Goal: Information Seeking & Learning: Compare options

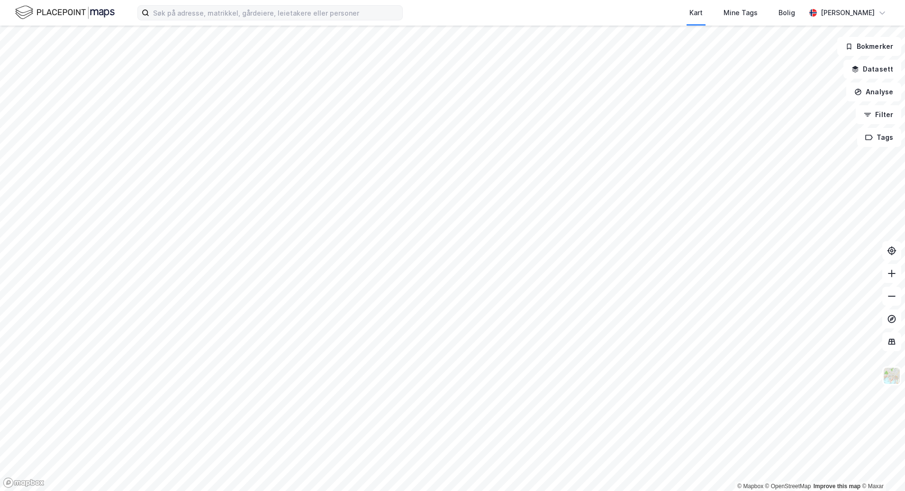
click at [186, 5] on label at bounding box center [269, 12] width 265 height 15
click at [186, 6] on input at bounding box center [275, 13] width 253 height 14
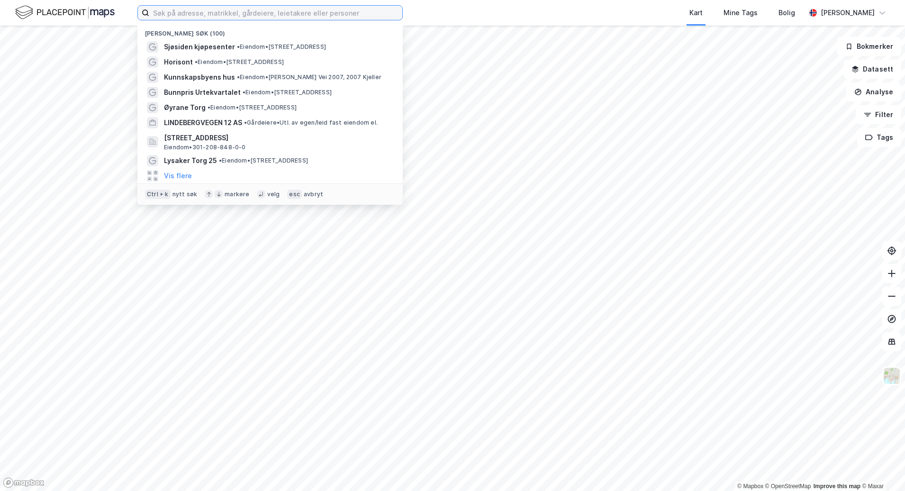
click at [181, 14] on input at bounding box center [275, 13] width 253 height 14
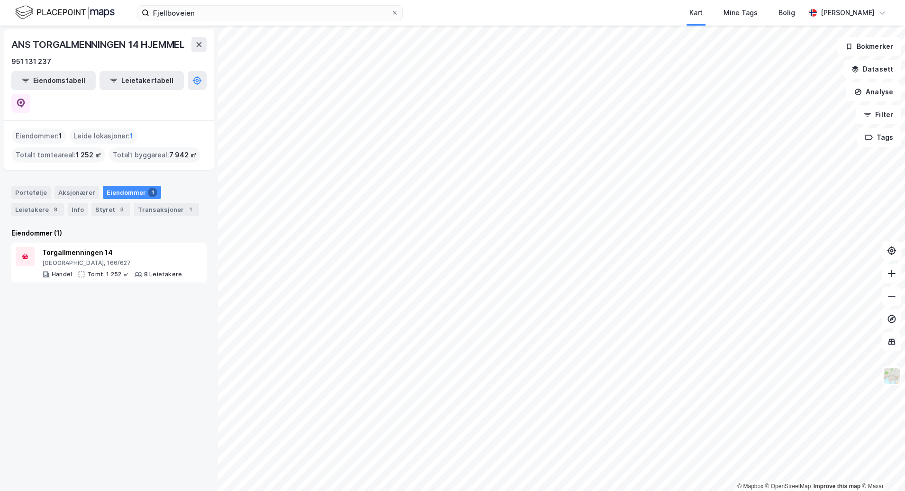
click at [137, 400] on div "ANS TORGALMENNINGEN 14 HJEMMEL 951 131 237 Eiendomstabell Leietakertabell Eiend…" at bounding box center [109, 258] width 218 height 465
click at [231, 14] on input "Fjellboveien" at bounding box center [270, 13] width 242 height 14
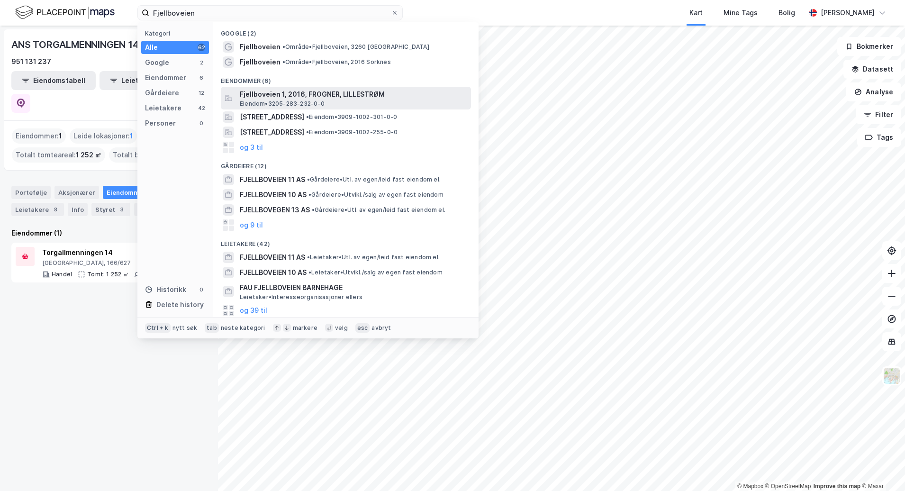
click at [343, 94] on span "Fjellboveien 1, 2016, FROGNER, LILLESTRØM" at bounding box center [353, 94] width 227 height 11
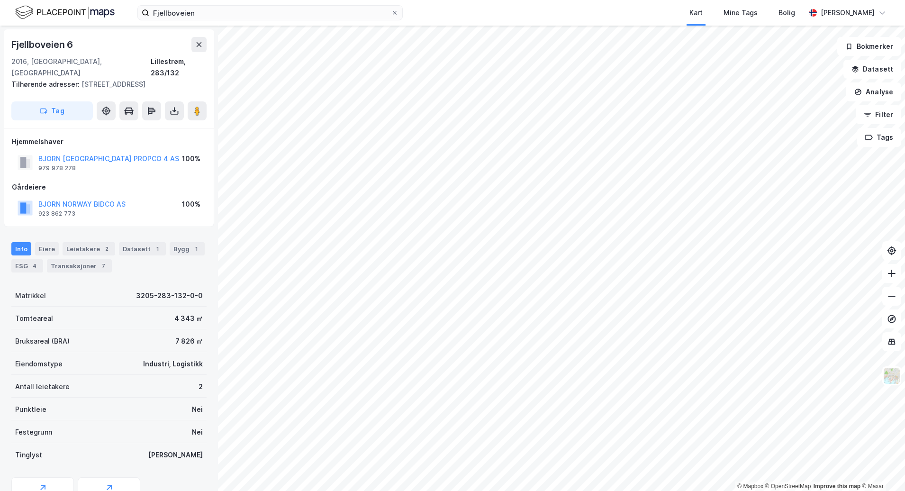
click at [684, 8] on div "Fjellboveien Kart Mine Tags Bolig [PERSON_NAME] © Mapbox © OpenStreetMap Improv…" at bounding box center [452, 245] width 905 height 491
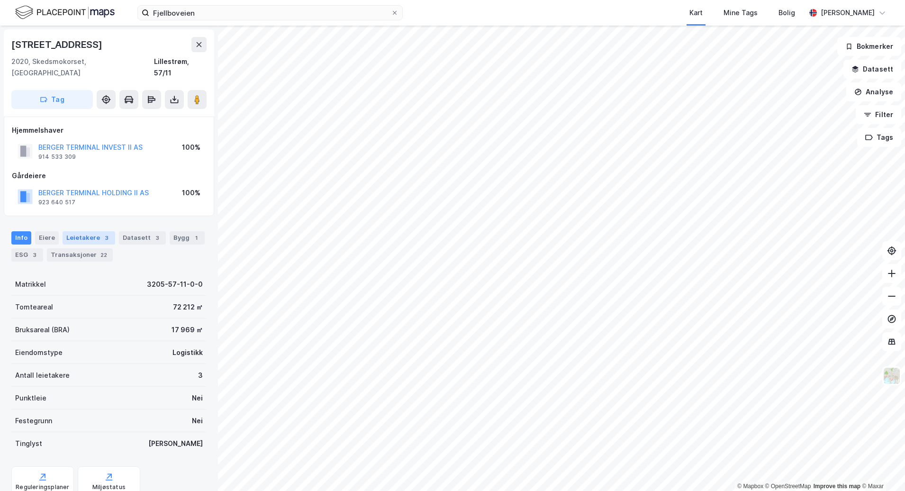
click at [86, 232] on div "Leietakere 3" at bounding box center [89, 237] width 53 height 13
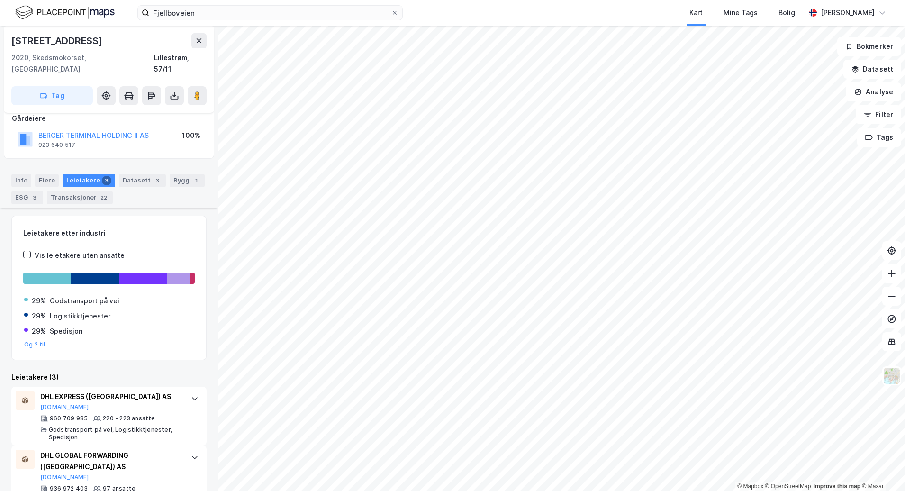
scroll to position [137, 0]
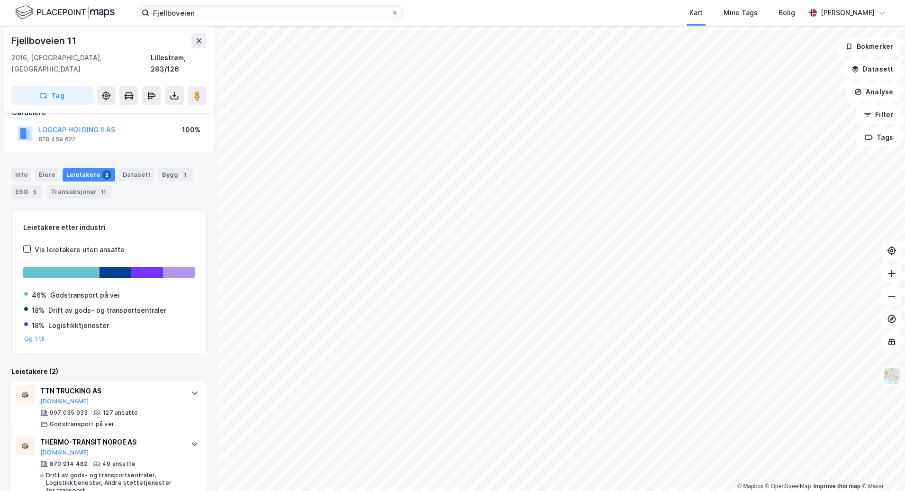
scroll to position [71, 0]
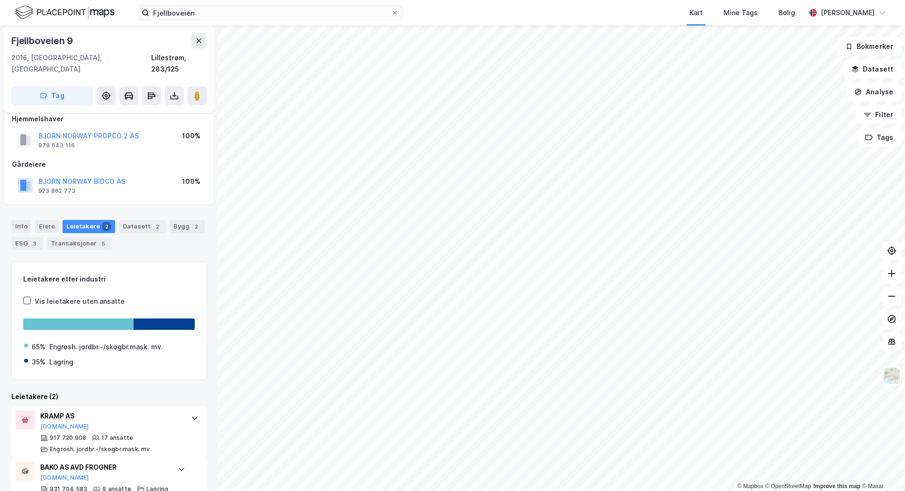
scroll to position [18, 0]
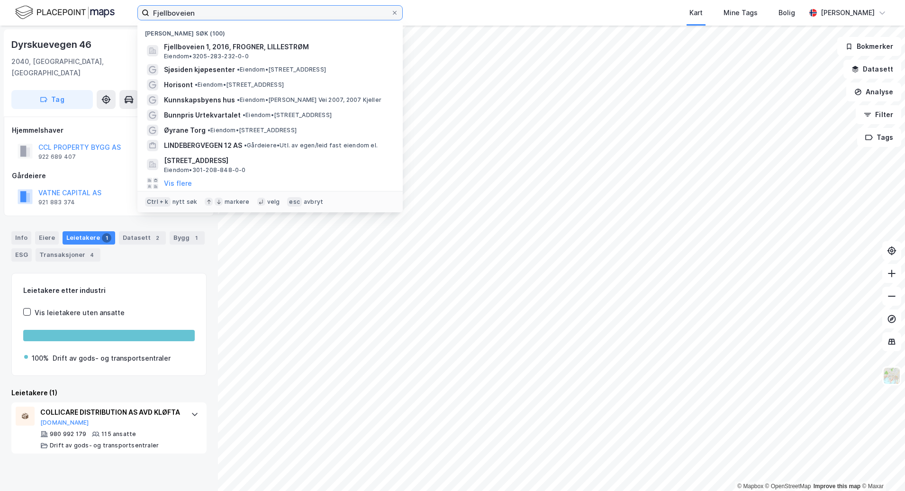
drag, startPoint x: 209, startPoint y: 12, endPoint x: 98, endPoint y: 9, distance: 111.4
click at [98, 9] on div "Fjellboveien Nylige søk (100) Fjellboveien 1, 2016, FROGNER, LILLESTRØM Eiendom…" at bounding box center [452, 13] width 905 height 26
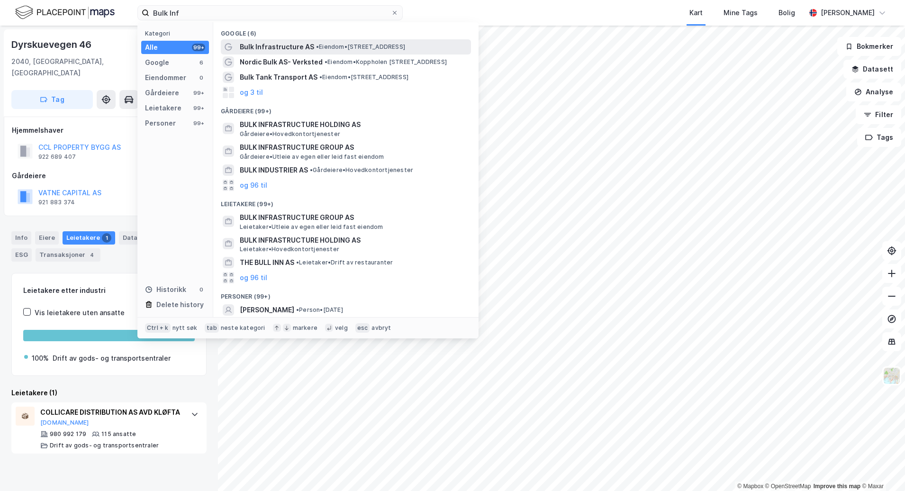
click at [268, 50] on span "Bulk Infrastructure AS" at bounding box center [277, 46] width 74 height 11
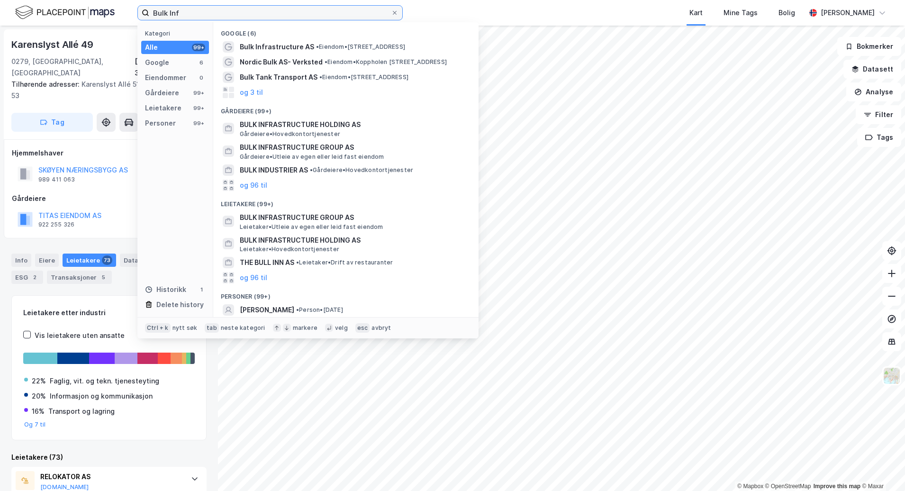
click at [202, 10] on input "Bulk Inf" at bounding box center [270, 13] width 242 height 14
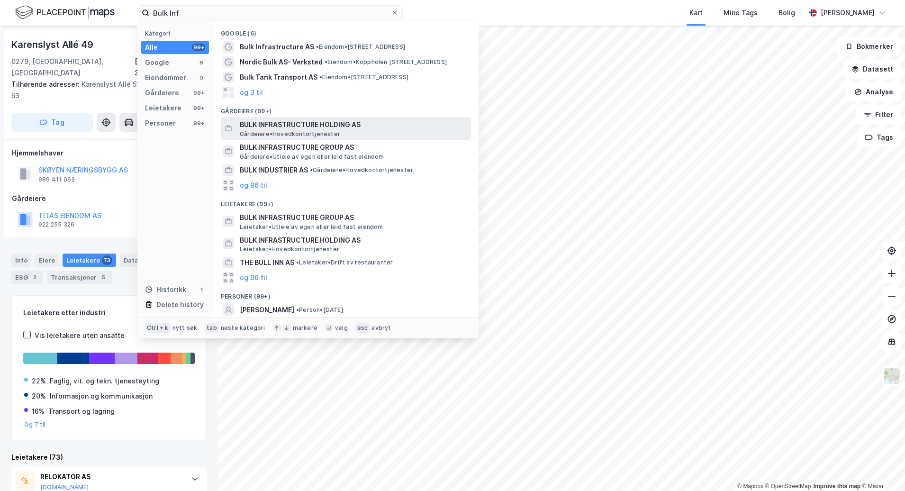
drag, startPoint x: 407, startPoint y: 123, endPoint x: 407, endPoint y: 132, distance: 9.5
click at [407, 132] on div "BULK INFRASTRUCTURE HOLDING AS Gårdeiere • Hovedkontortjenester" at bounding box center [354, 128] width 229 height 19
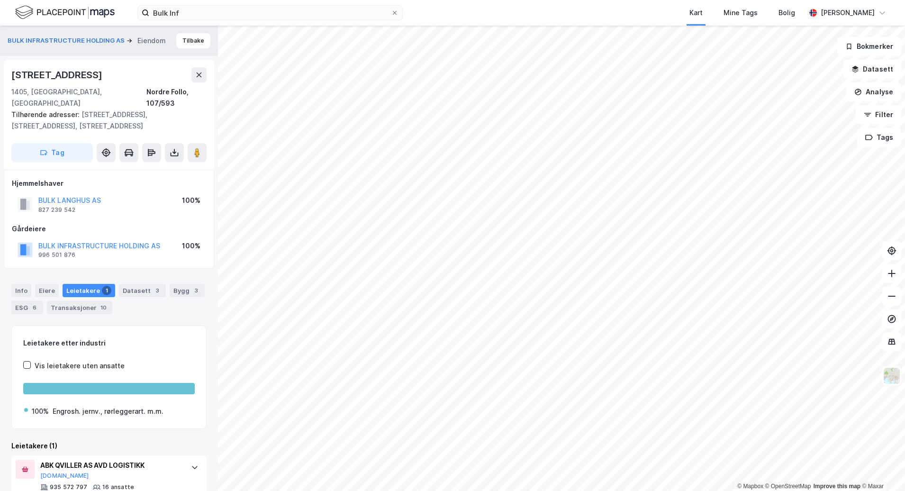
click at [366, 490] on html "Bulk Inf Kart Mine Tags Bolig [PERSON_NAME] © Mapbox © OpenStreetMap Improve th…" at bounding box center [452, 245] width 905 height 491
drag, startPoint x: 198, startPoint y: 73, endPoint x: 195, endPoint y: 43, distance: 29.6
click at [195, 43] on div "BULK INFRASTRUCTURE HOLDING AS Eiendom Tilbake [STREET_ADDRESS], [GEOGRAPHIC_DA…" at bounding box center [109, 258] width 218 height 465
click at [195, 43] on button "Tilbake" at bounding box center [193, 40] width 34 height 15
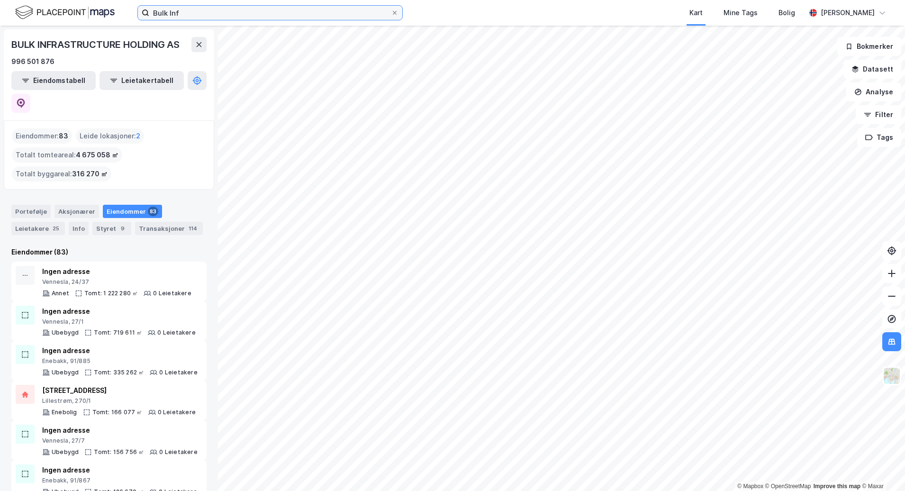
drag, startPoint x: 194, startPoint y: 12, endPoint x: 83, endPoint y: 16, distance: 110.5
click at [83, 16] on div "Bulk Inf Kart Mine Tags Bolig [PERSON_NAME]" at bounding box center [452, 13] width 905 height 26
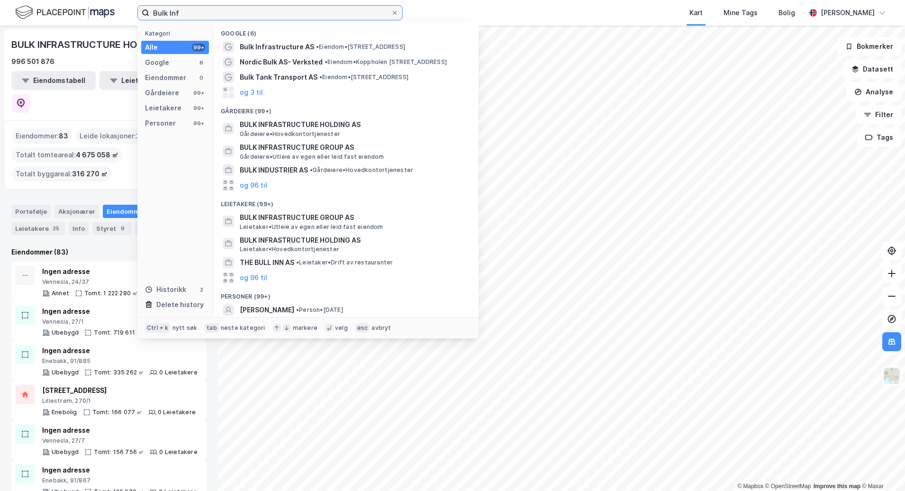
paste input "Torvuttaket 73 & 75"
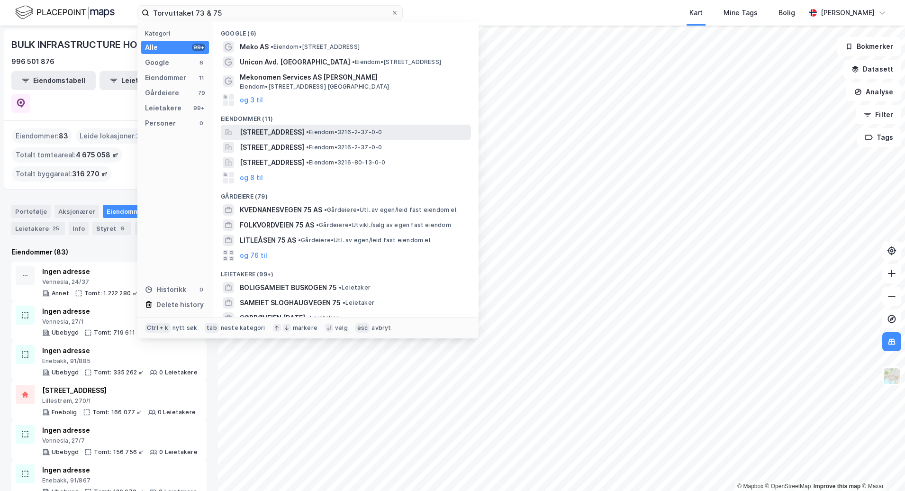
click at [309, 129] on span "•" at bounding box center [307, 131] width 3 height 7
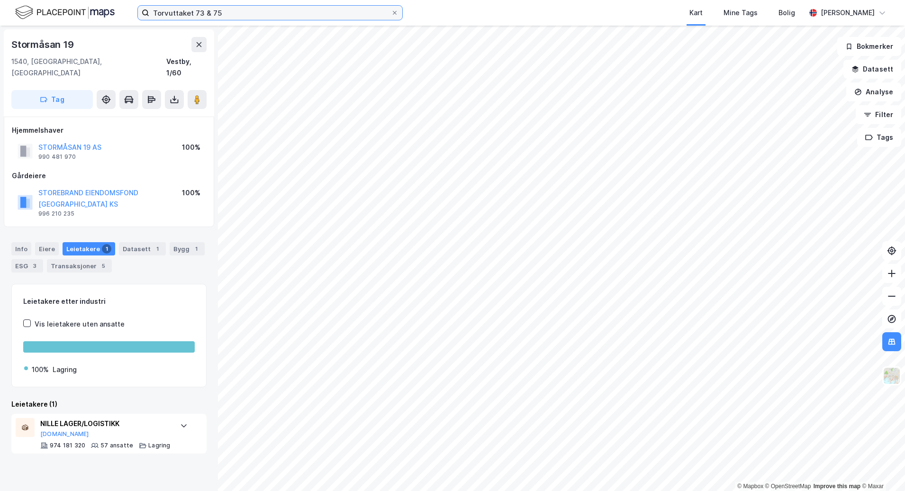
click at [238, 11] on input "Torvuttaket 73 & 75" at bounding box center [270, 13] width 242 height 14
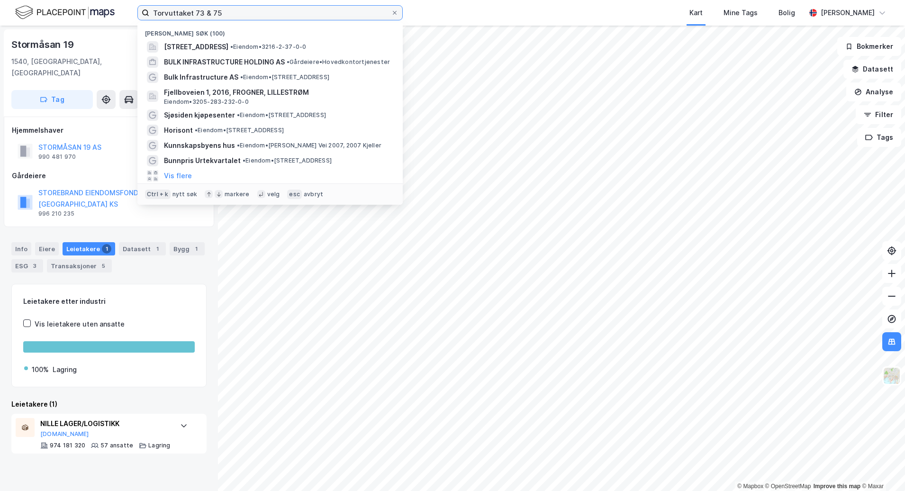
click at [207, 13] on input "Torvuttaket 73 & 75" at bounding box center [270, 13] width 242 height 14
click at [211, 12] on input "Torvuttaket 73 & 75" at bounding box center [270, 13] width 242 height 14
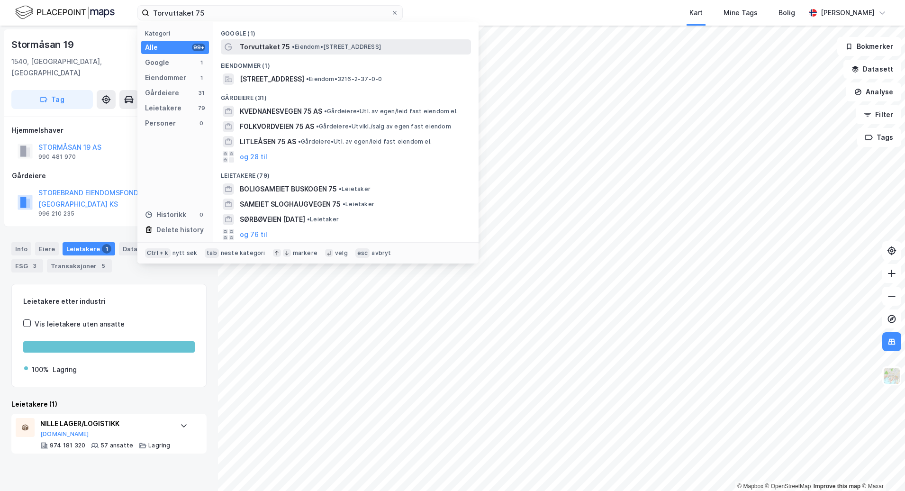
click at [293, 46] on span "•" at bounding box center [293, 46] width 3 height 7
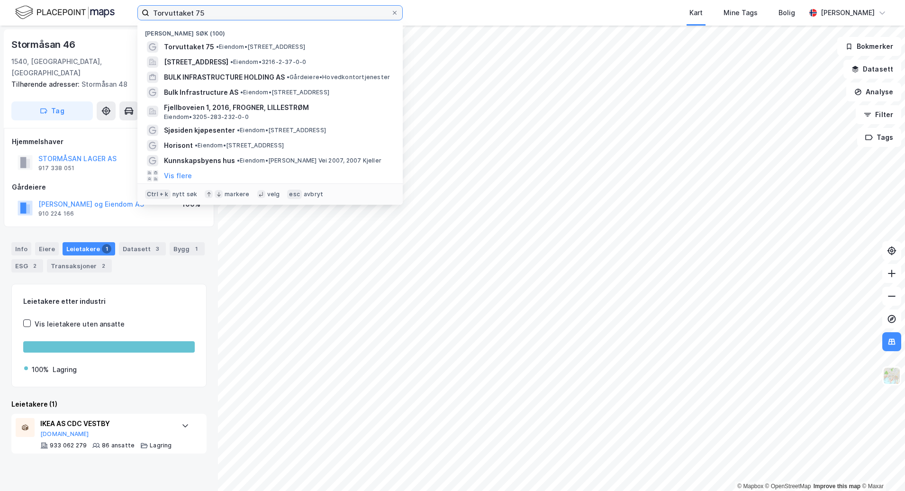
drag, startPoint x: 309, startPoint y: 12, endPoint x: -2, endPoint y: 17, distance: 311.9
click at [0, 17] on html "Torvuttaket 75 Nylige søk (100) Torvuttaket 75 • Eiendom • [STREET_ADDRESS] • E…" at bounding box center [452, 245] width 905 height 491
paste input "[STREET_ADDRESS]"
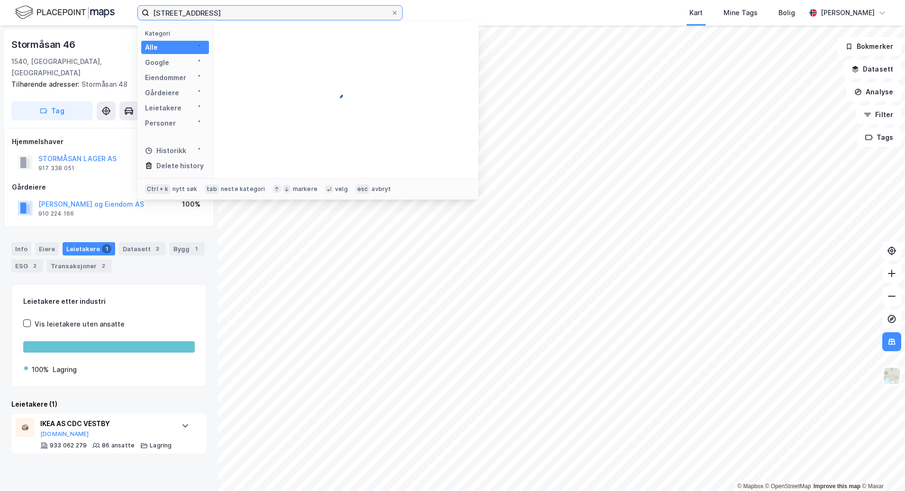
type input "[STREET_ADDRESS]"
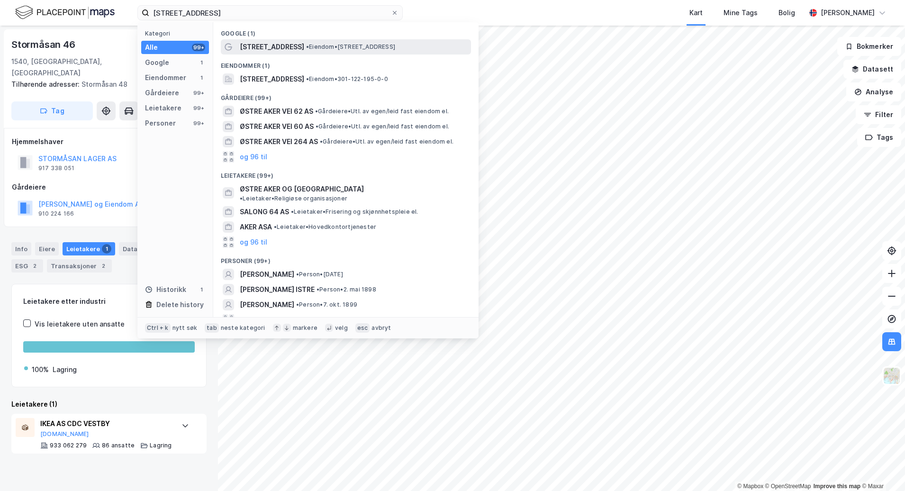
click at [292, 47] on span "[STREET_ADDRESS]" at bounding box center [272, 46] width 64 height 11
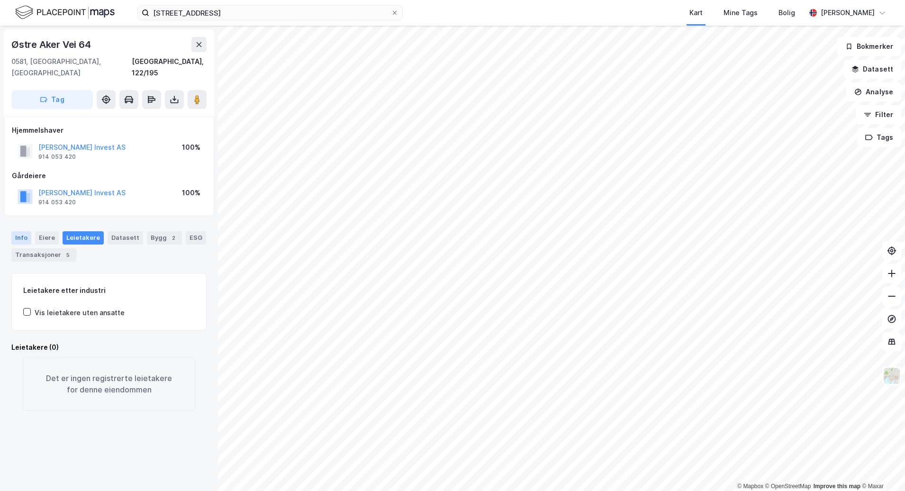
click at [21, 231] on div "Info" at bounding box center [21, 237] width 20 height 13
